Goal: Navigation & Orientation: Find specific page/section

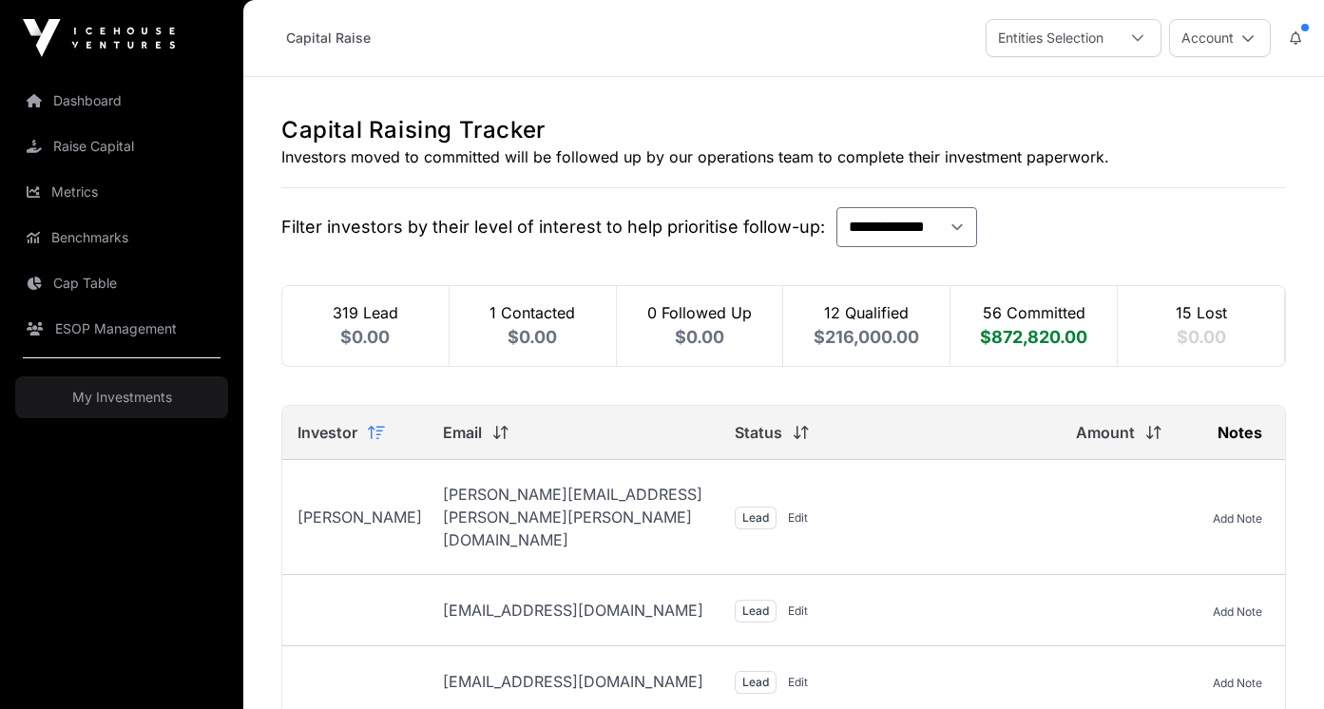
click at [67, 92] on link "Dashboard" at bounding box center [121, 101] width 213 height 42
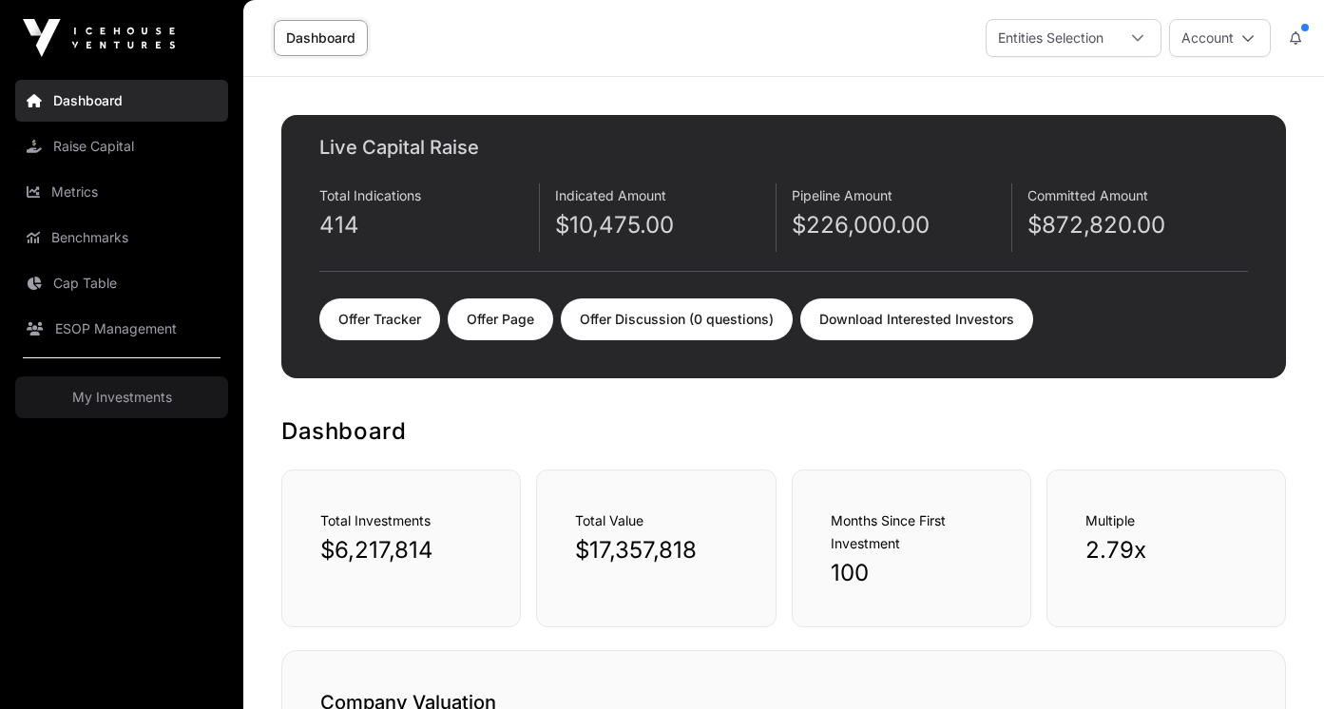
click at [86, 105] on link "Dashboard" at bounding box center [121, 101] width 213 height 42
click at [89, 98] on link "Dashboard" at bounding box center [121, 101] width 213 height 42
